Goal: Task Accomplishment & Management: Manage account settings

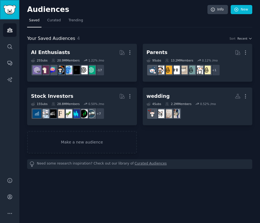
click at [8, 7] on img "Sidebar" at bounding box center [9, 10] width 13 height 10
click at [10, 31] on icon "Sidebar" at bounding box center [10, 30] width 6 height 6
click at [217, 11] on link "Info" at bounding box center [217, 9] width 20 height 9
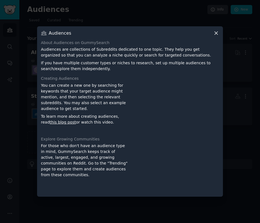
click at [215, 33] on icon at bounding box center [216, 33] width 6 height 6
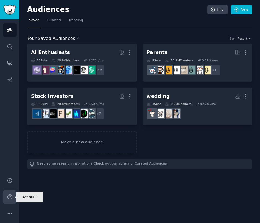
click at [10, 192] on link "Account" at bounding box center [10, 197] width 14 height 14
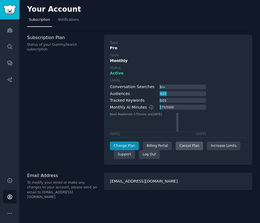
click at [187, 146] on div "Cancel Plan" at bounding box center [189, 145] width 27 height 9
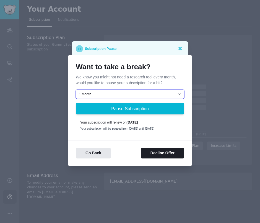
click at [93, 93] on select "1 month 2 months 3 months Choose a custom date to resume" at bounding box center [130, 94] width 108 height 9
click at [76, 90] on select "1 month 2 months 3 months Choose a custom date to resume" at bounding box center [130, 94] width 108 height 9
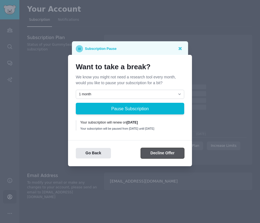
click at [149, 159] on button "Decline Offer" at bounding box center [162, 153] width 43 height 11
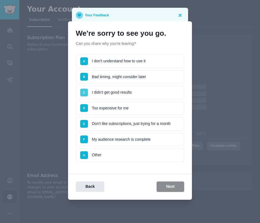
click at [86, 91] on span "C" at bounding box center [84, 93] width 8 height 8
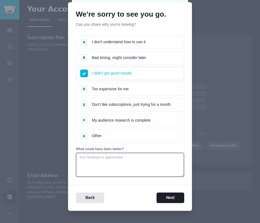
scroll to position [22, 0]
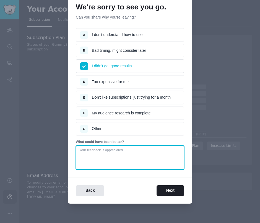
click at [116, 166] on textarea at bounding box center [130, 157] width 108 height 24
type textarea "the ideas it pulls are not very useful"
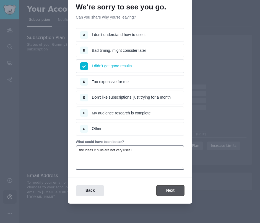
click at [165, 188] on button "Next" at bounding box center [171, 190] width 28 height 11
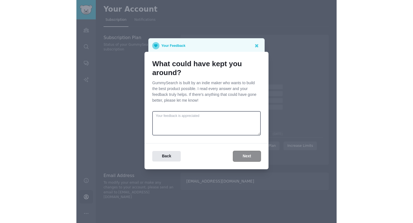
scroll to position [0, 0]
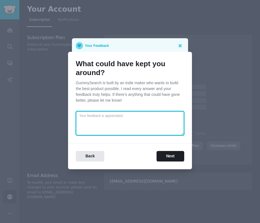
click at [132, 115] on textarea at bounding box center [130, 123] width 108 height 24
click at [133, 120] on textarea at bounding box center [130, 123] width 108 height 24
type textarea "I"
type textarea "I tried"
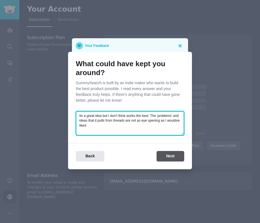
type textarea "Its a great idea but I don't think works the best. The 'problems' and ideas tha…"
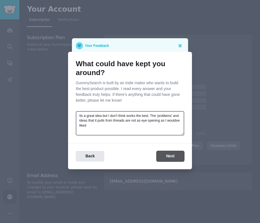
click at [168, 154] on button "Next" at bounding box center [171, 156] width 28 height 11
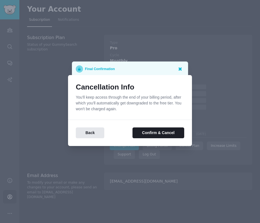
click at [180, 69] on icon at bounding box center [179, 68] width 3 height 3
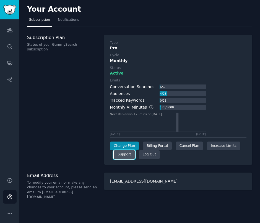
click at [126, 155] on link "Support" at bounding box center [124, 154] width 21 height 9
click at [125, 155] on link "Support" at bounding box center [124, 154] width 21 height 9
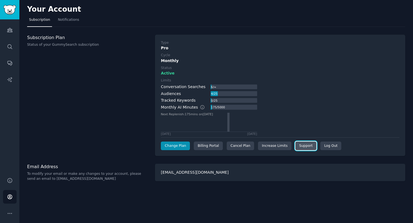
click at [303, 146] on link "Support" at bounding box center [305, 145] width 21 height 9
click at [304, 147] on link "Support" at bounding box center [305, 145] width 21 height 9
drag, startPoint x: 39, startPoint y: 179, endPoint x: 94, endPoint y: 179, distance: 54.8
click at [94, 179] on p "To modify your email or make any changes to your account, please send an email …" at bounding box center [88, 176] width 122 height 10
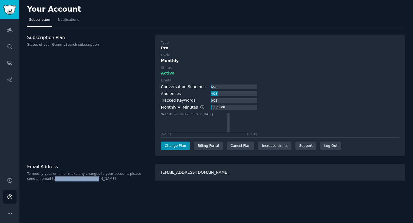
click at [71, 178] on p "To modify your email or make any changes to your account, please send an email …" at bounding box center [88, 176] width 122 height 10
click at [69, 29] on div "Your Account Subscription Notifications Subscription Plan Status of your GummyS…" at bounding box center [215, 111] width 393 height 223
click at [67, 18] on span "Notifications" at bounding box center [68, 19] width 21 height 5
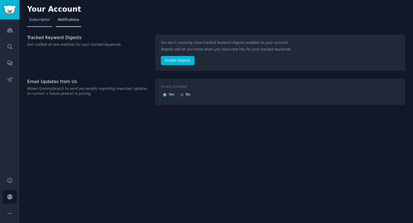
click at [45, 21] on span "Subscription" at bounding box center [39, 19] width 21 height 5
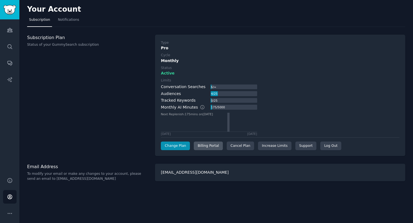
click at [202, 146] on div "Billing Portal" at bounding box center [208, 145] width 29 height 9
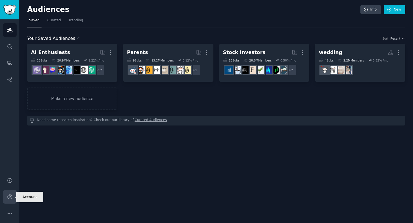
click at [6, 196] on link "Account" at bounding box center [10, 197] width 14 height 14
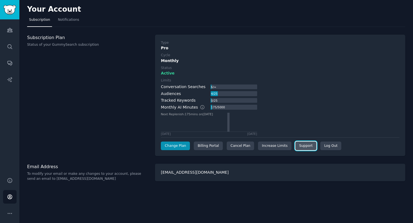
click at [303, 146] on link "Support" at bounding box center [305, 145] width 21 height 9
drag, startPoint x: 52, startPoint y: 179, endPoint x: 87, endPoint y: 178, distance: 35.1
click at [87, 178] on p "To modify your email or make any changes to your account, please send an email …" at bounding box center [88, 176] width 122 height 10
